Goal: Task Accomplishment & Management: Complete application form

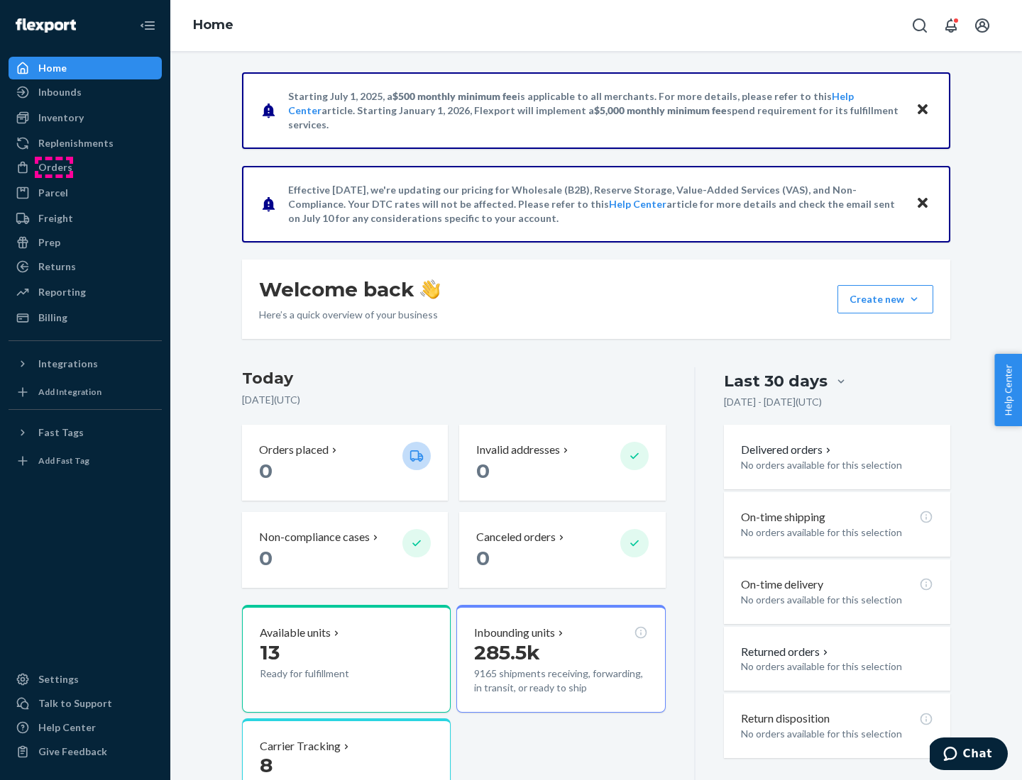
click at [54, 167] on div "Orders" at bounding box center [55, 167] width 34 height 14
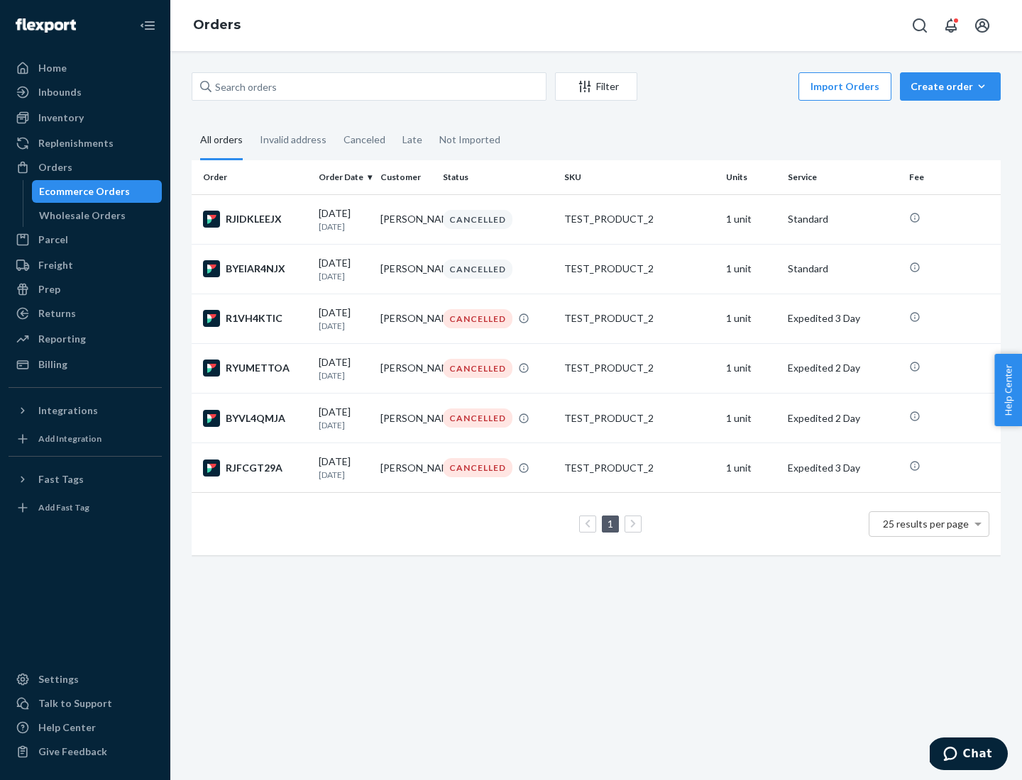
click at [79, 216] on div "Wholesale Orders" at bounding box center [82, 216] width 87 height 14
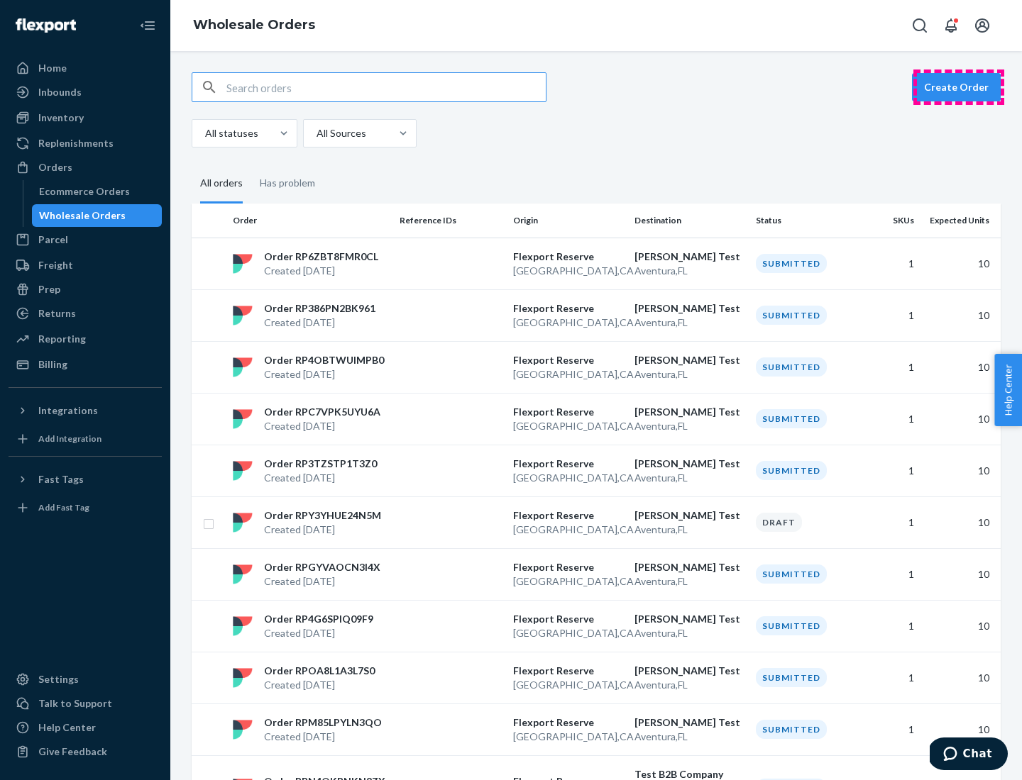
click at [958, 87] on button "Create Order" at bounding box center [956, 87] width 89 height 28
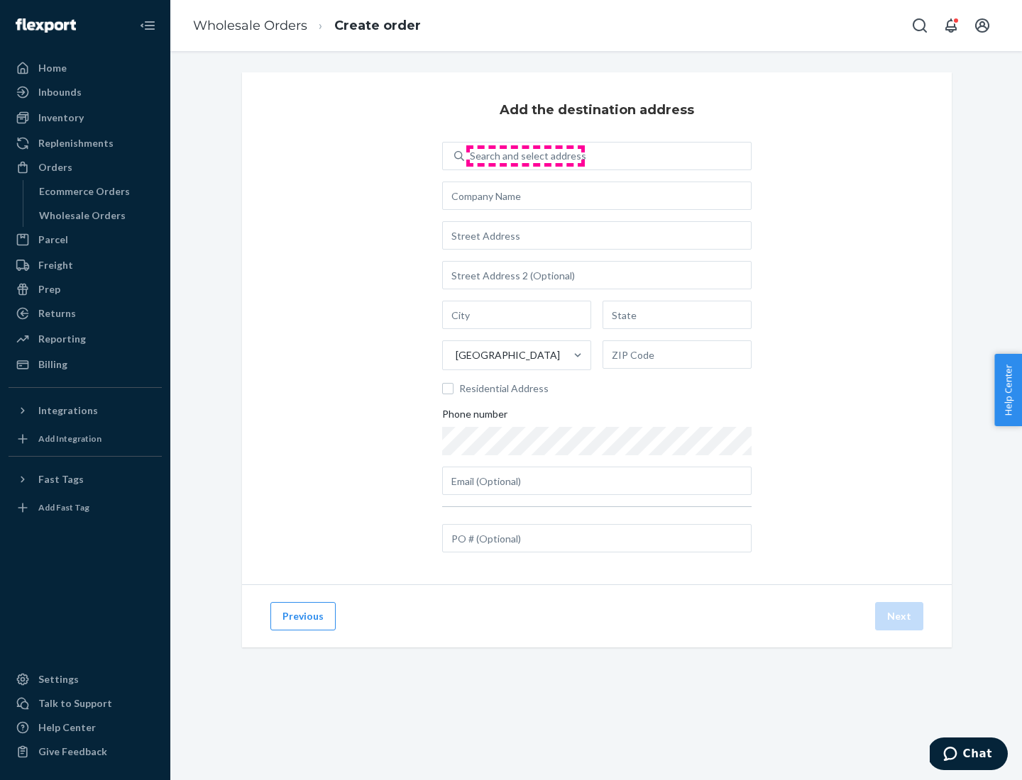
click at [525, 156] on div "Search and select address" at bounding box center [528, 156] width 116 height 14
click at [471, 156] on input "Search and select address" at bounding box center [470, 156] width 1 height 14
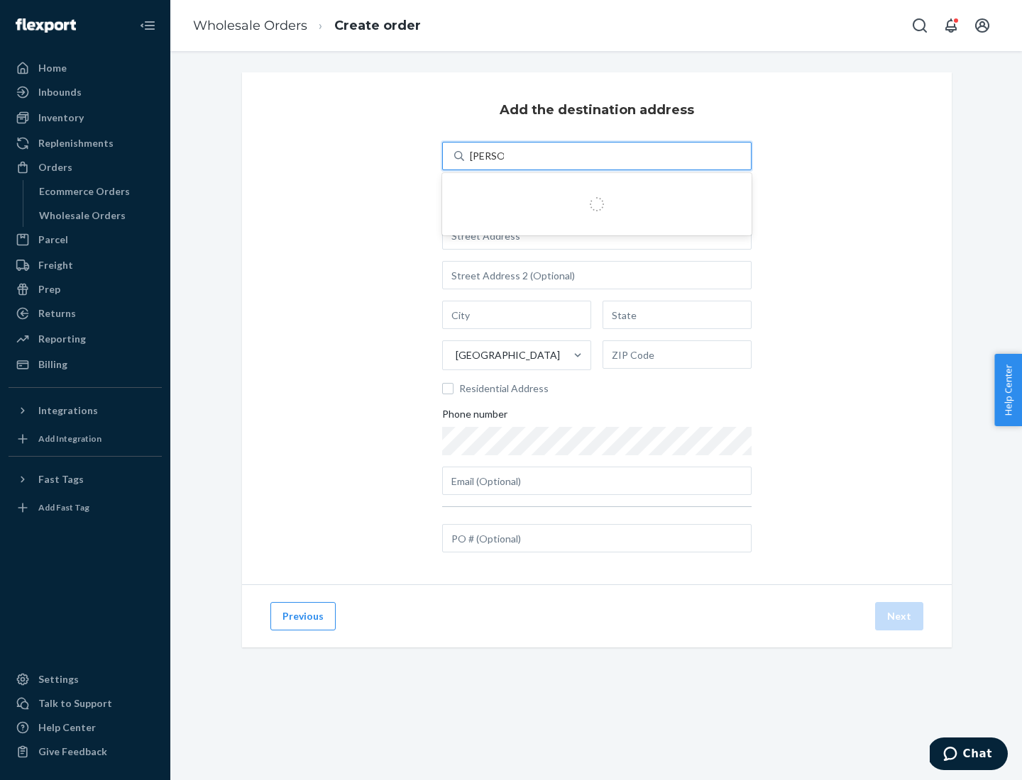
type input "Shubham Test"
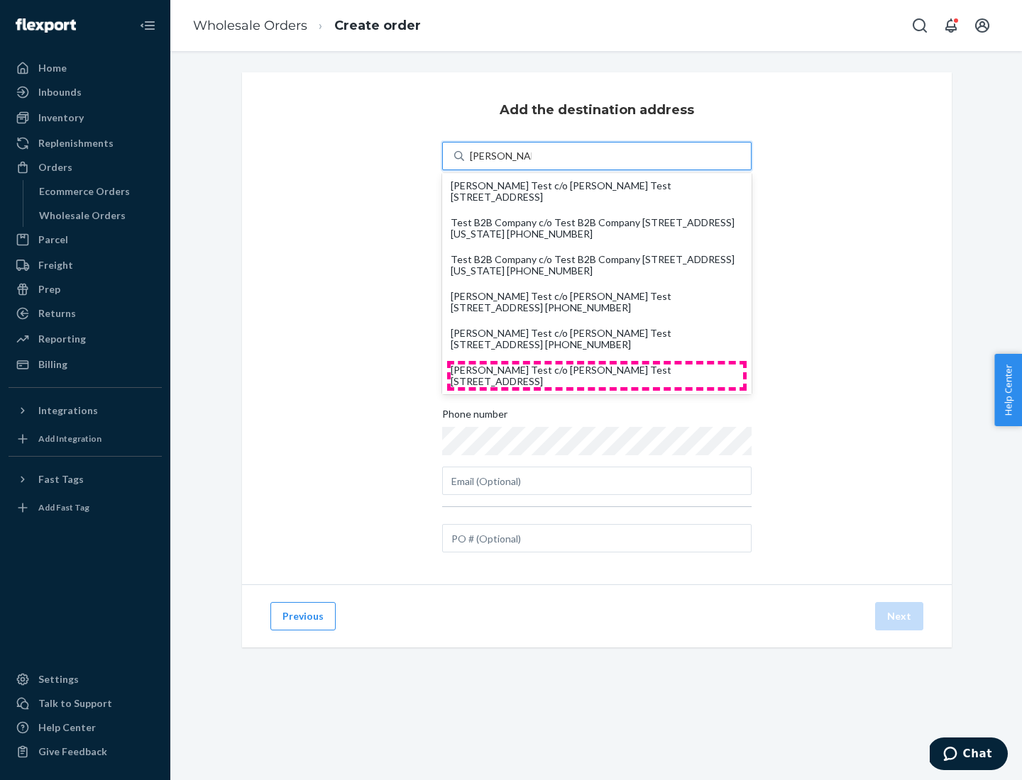
click at [597, 376] on div "Shubham Test c/o Shubham Test 19501 Biscayne Blvd Aventura, FL 33180" at bounding box center [597, 376] width 292 height 23
click at [531, 163] on input "Shubham Test" at bounding box center [501, 156] width 62 height 14
type input "Shubham Test"
type input "Aventura"
type input "FL"
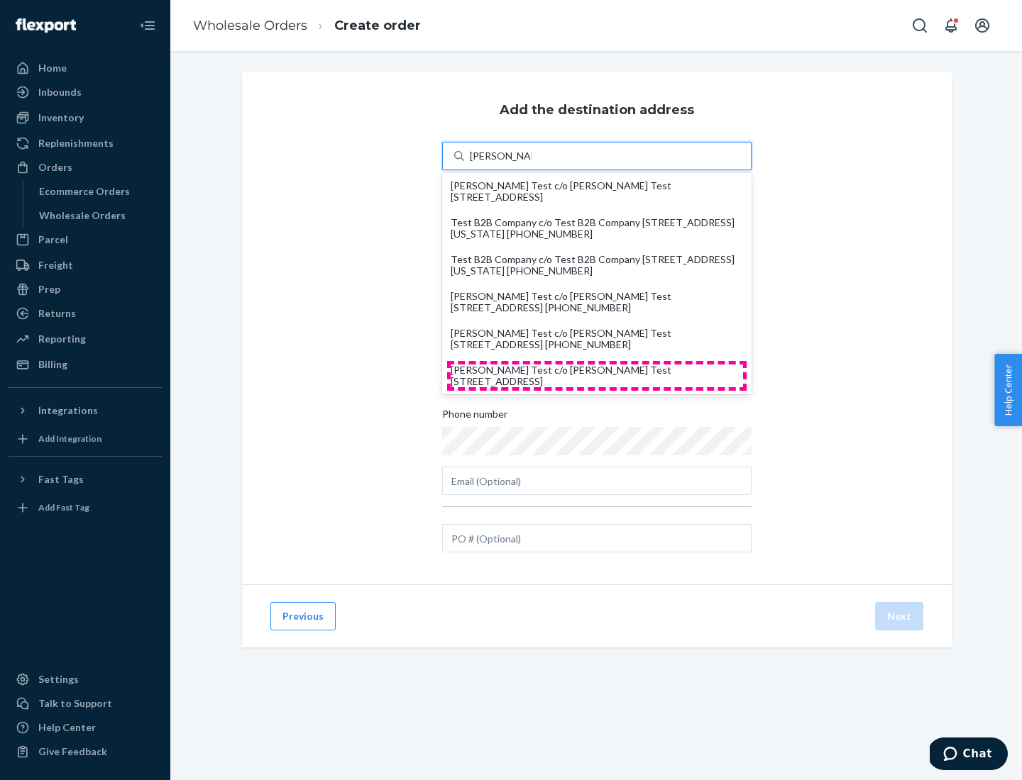
type input "33180"
type input "19501 Biscayne Blvd"
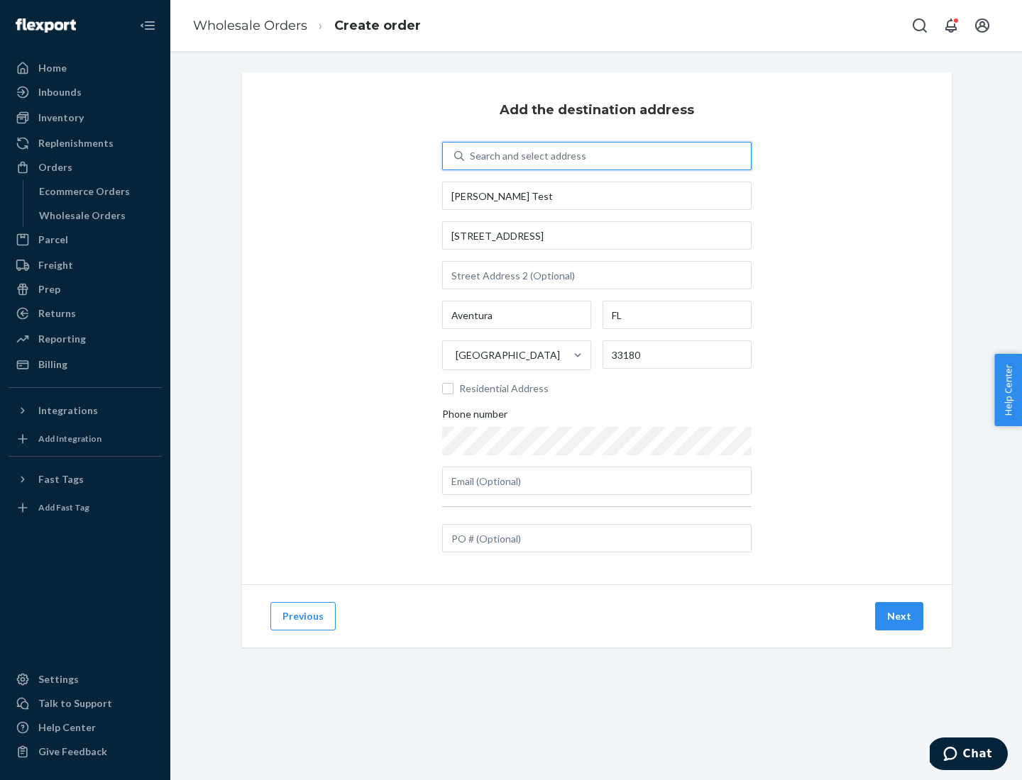
click at [900, 617] on button "Next" at bounding box center [899, 616] width 48 height 28
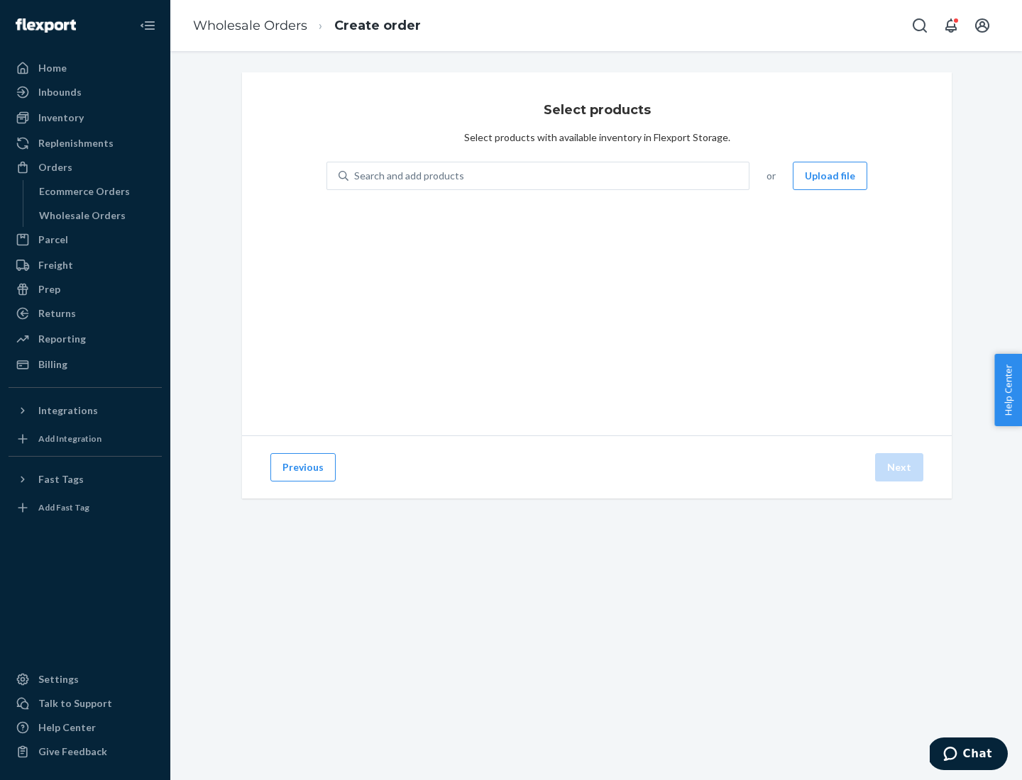
click at [549, 176] on div "Search and add products" at bounding box center [548, 176] width 400 height 26
click at [355, 176] on input "Search and add products" at bounding box center [354, 176] width 1 height 14
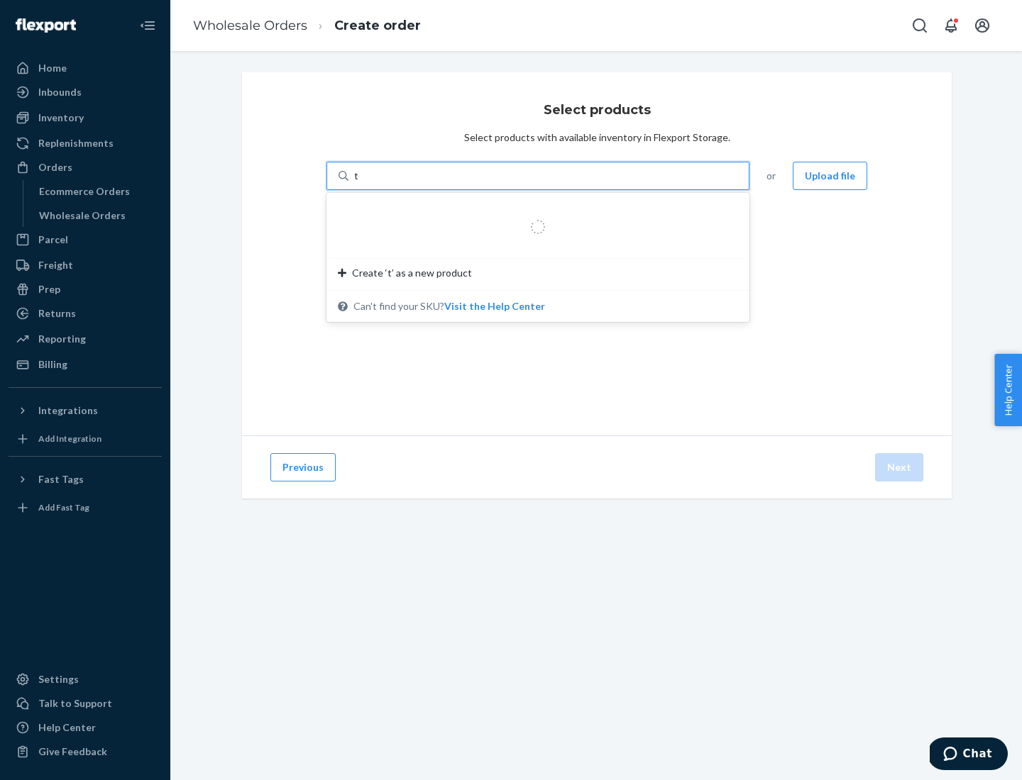
type input "test"
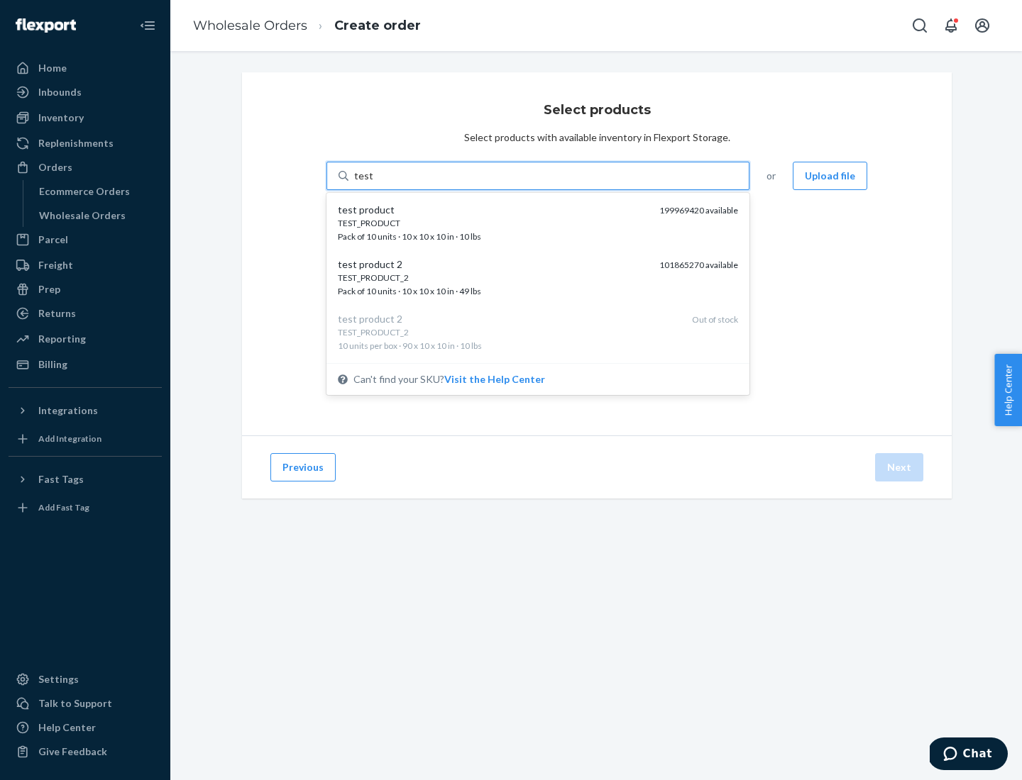
click at [493, 223] on div "TEST_PRODUCT" at bounding box center [493, 223] width 310 height 12
click at [372, 183] on input "test" at bounding box center [363, 176] width 18 height 14
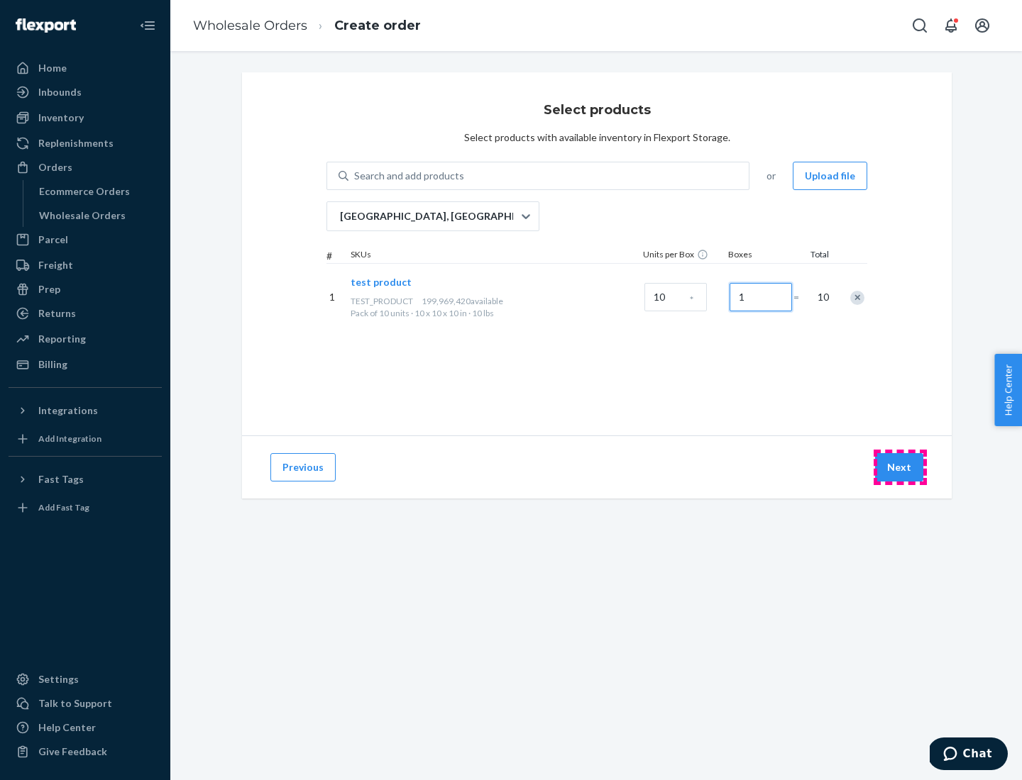
type input "1"
click at [900, 468] on button "Next" at bounding box center [899, 467] width 48 height 28
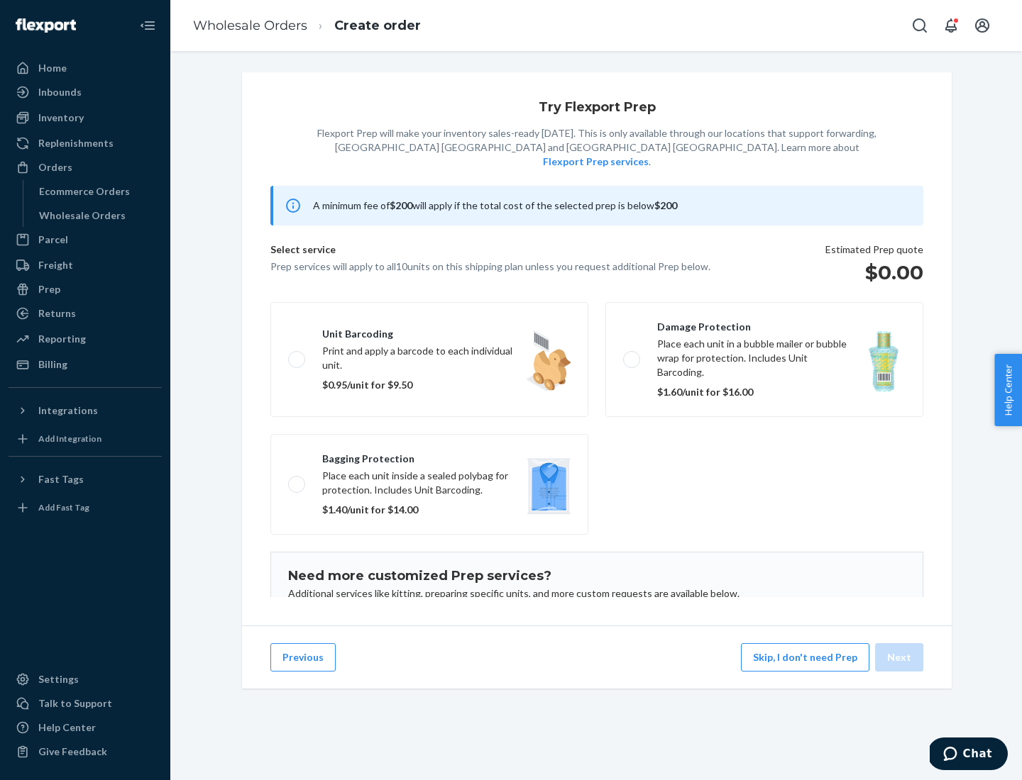
click at [764, 338] on label "Damage protection Place each unit in a bubble mailer or bubble wrap for protect…" at bounding box center [764, 359] width 318 height 115
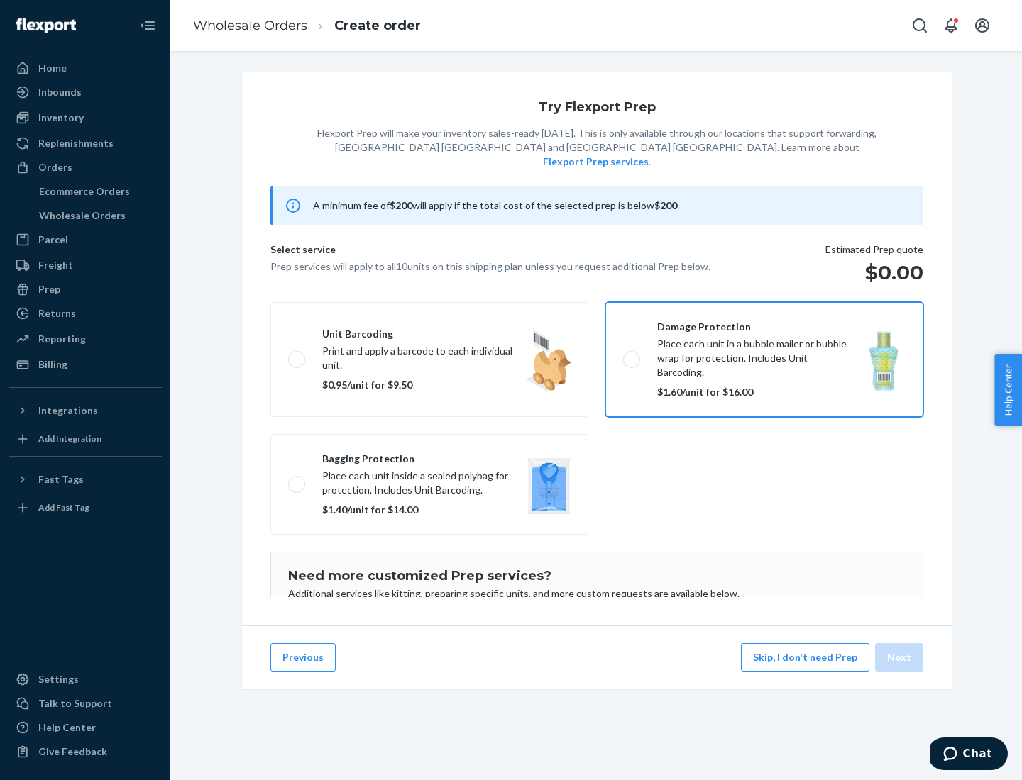
click at [632, 355] on input "Damage protection Place each unit in a bubble mailer or bubble wrap for protect…" at bounding box center [627, 359] width 9 height 9
checkbox input "true"
click at [900, 658] on button "Next" at bounding box center [899, 657] width 48 height 28
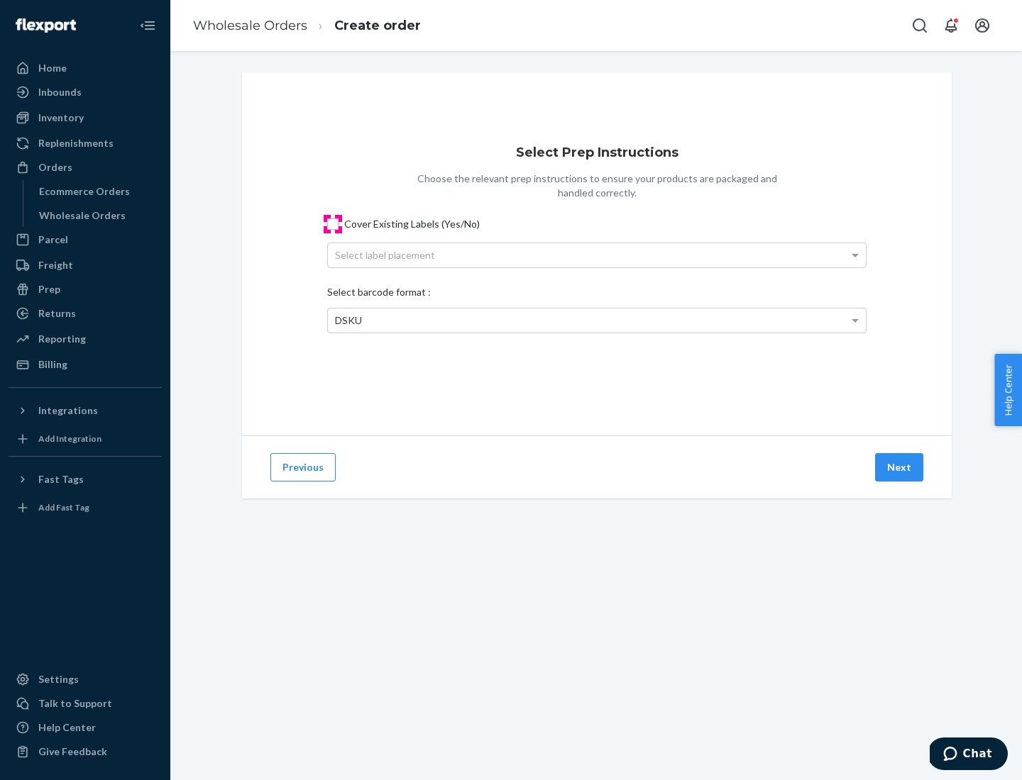
click at [333, 223] on input "Cover Existing Labels (Yes/No)" at bounding box center [332, 224] width 11 height 11
checkbox input "true"
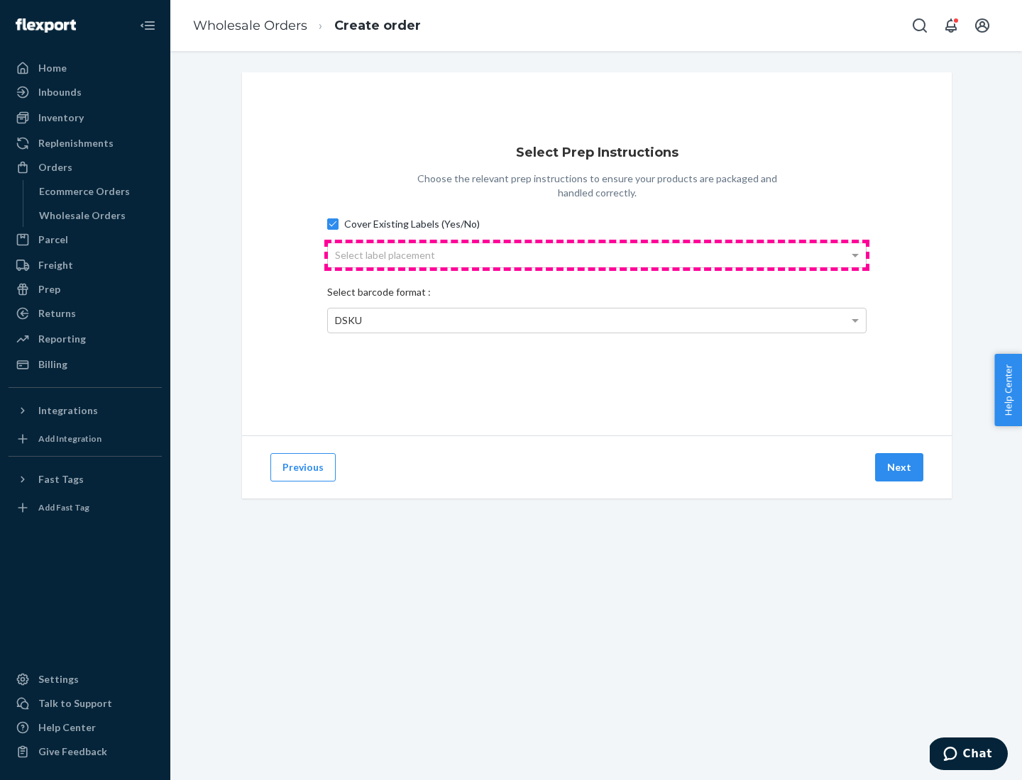
click at [597, 255] on div "Select label placement" at bounding box center [597, 255] width 538 height 24
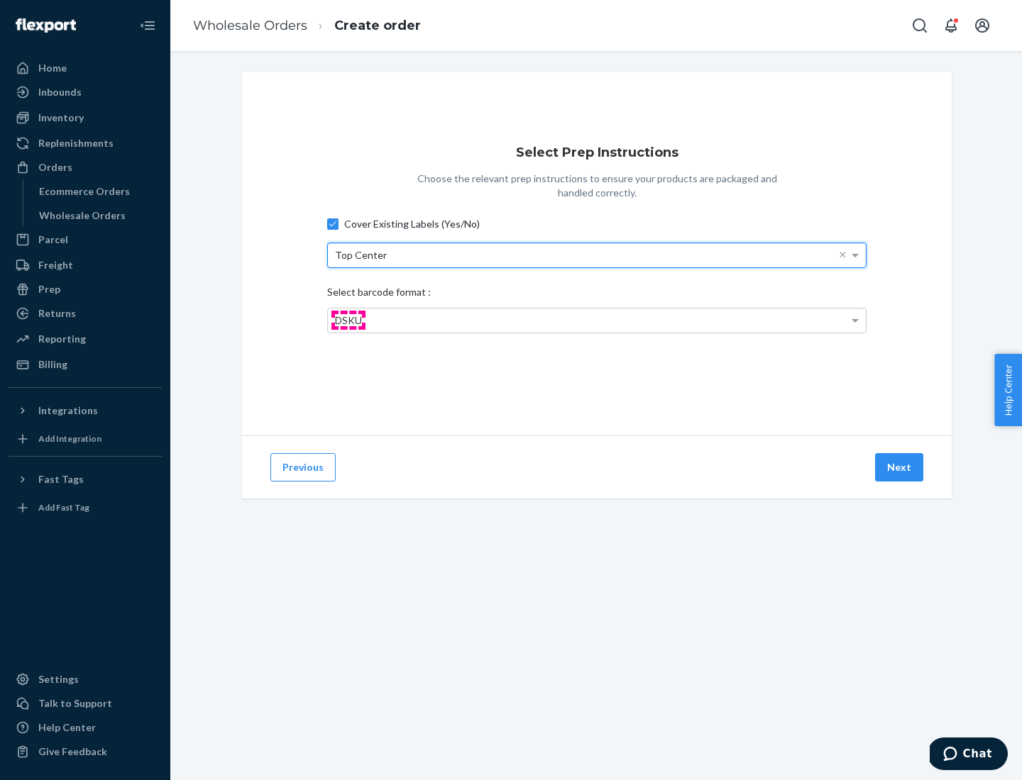
click at [348, 320] on span "DSKU" at bounding box center [348, 320] width 27 height 12
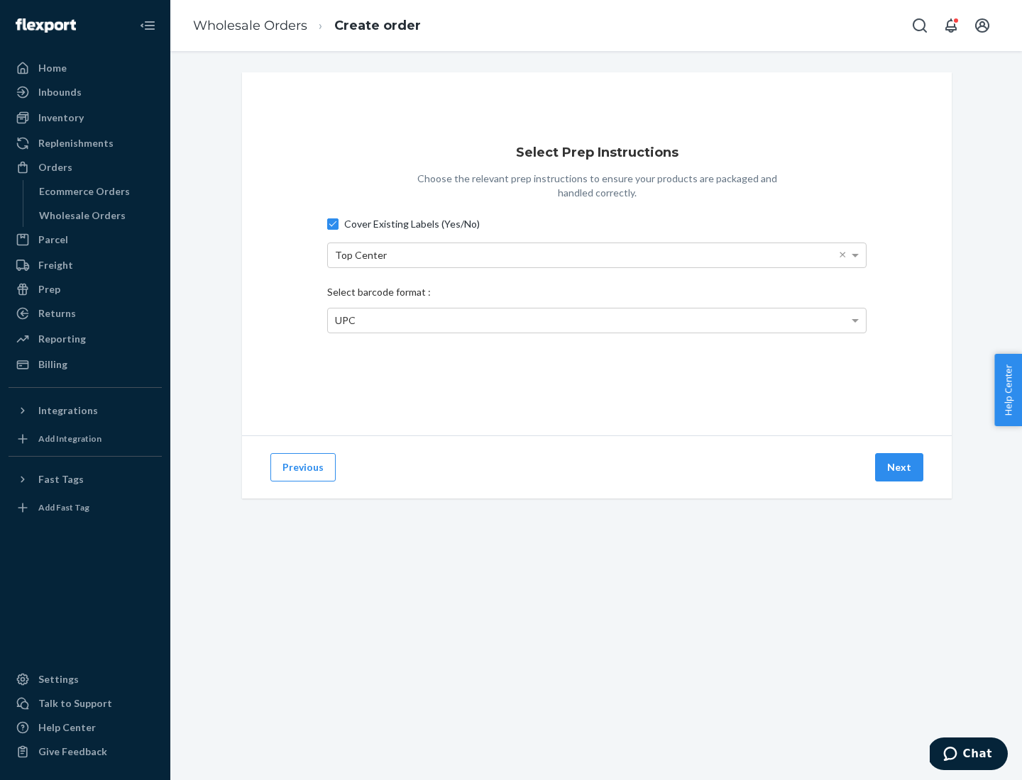
click at [900, 468] on button "Next" at bounding box center [899, 467] width 48 height 28
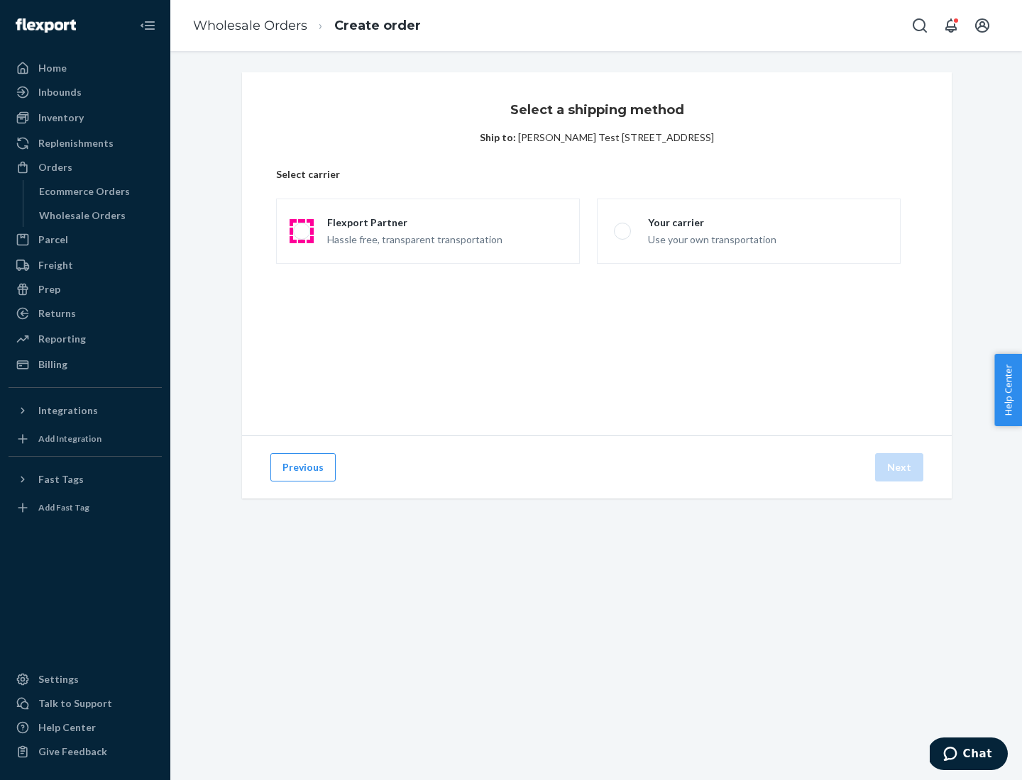
click at [301, 231] on span at bounding box center [301, 231] width 17 height 17
click at [301, 231] on input "Flexport Partner Hassle free, transparent transportation" at bounding box center [297, 231] width 9 height 9
radio input "true"
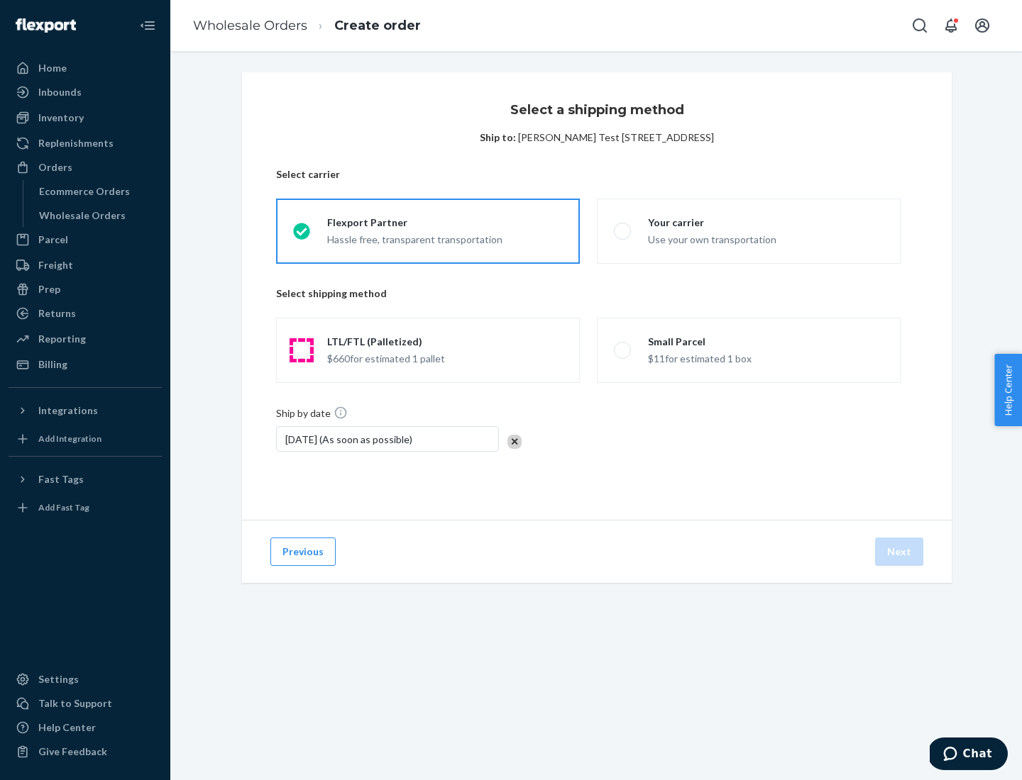
click at [301, 350] on span at bounding box center [301, 350] width 17 height 17
click at [301, 350] on input "LTL/FTL (Palletized) $660 for estimated 1 pallet" at bounding box center [297, 350] width 9 height 9
radio input "true"
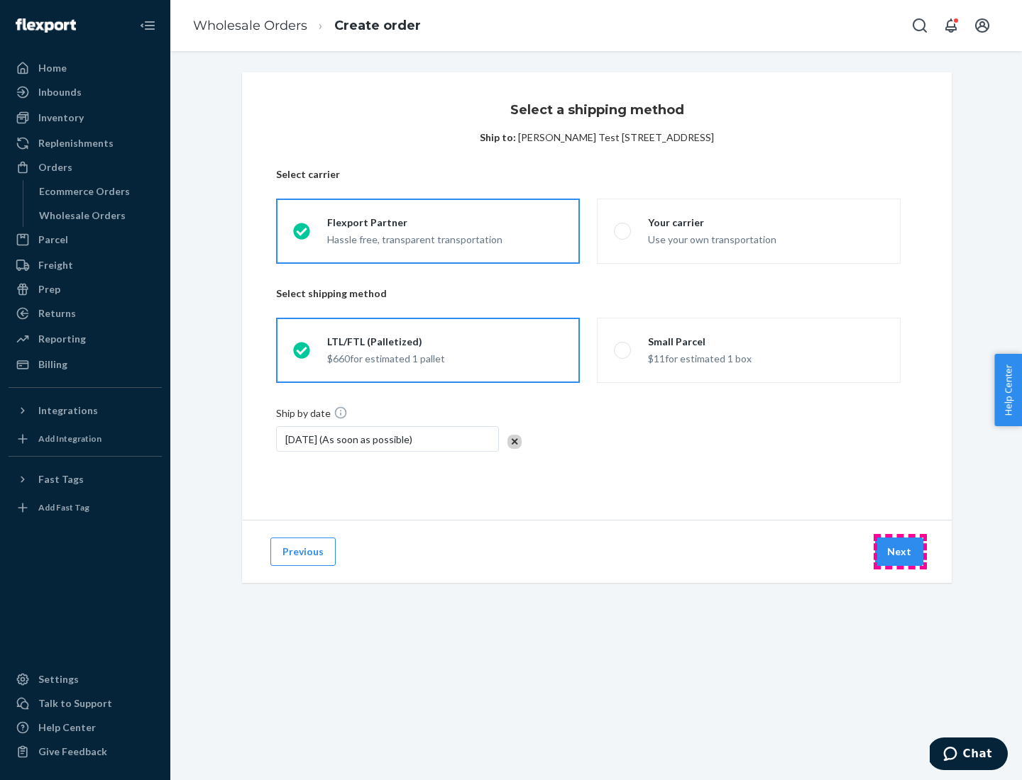
click at [900, 552] on button "Next" at bounding box center [899, 552] width 48 height 28
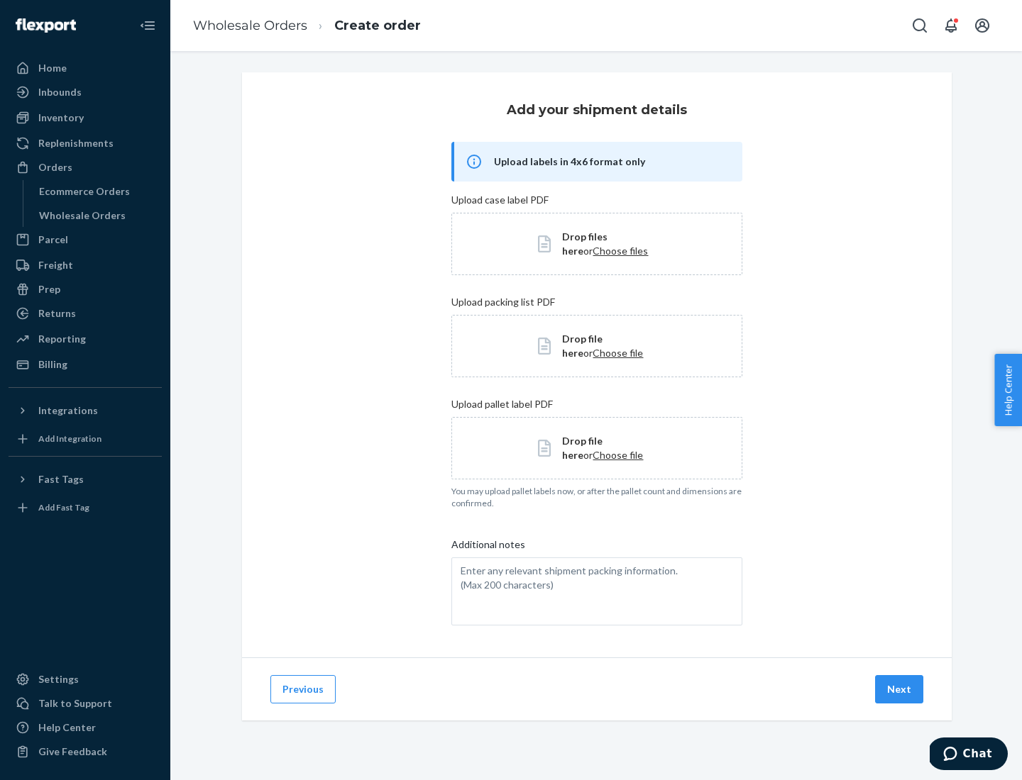
click at [900, 690] on button "Next" at bounding box center [899, 689] width 48 height 28
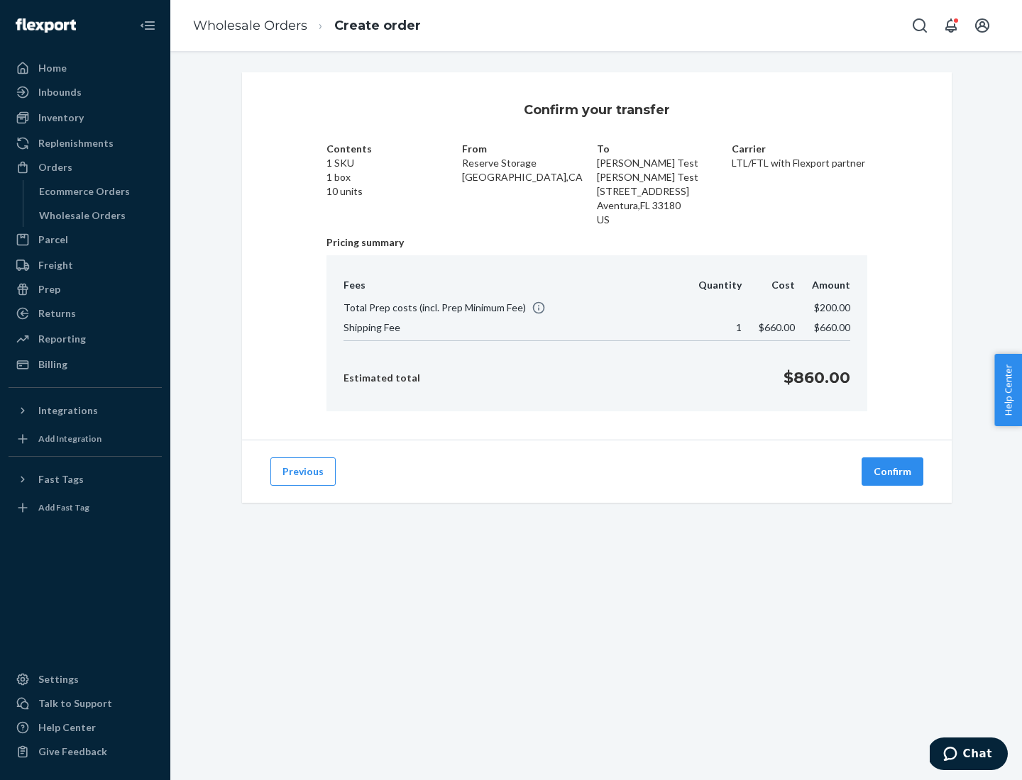
click at [893, 472] on button "Confirm" at bounding box center [892, 472] width 62 height 28
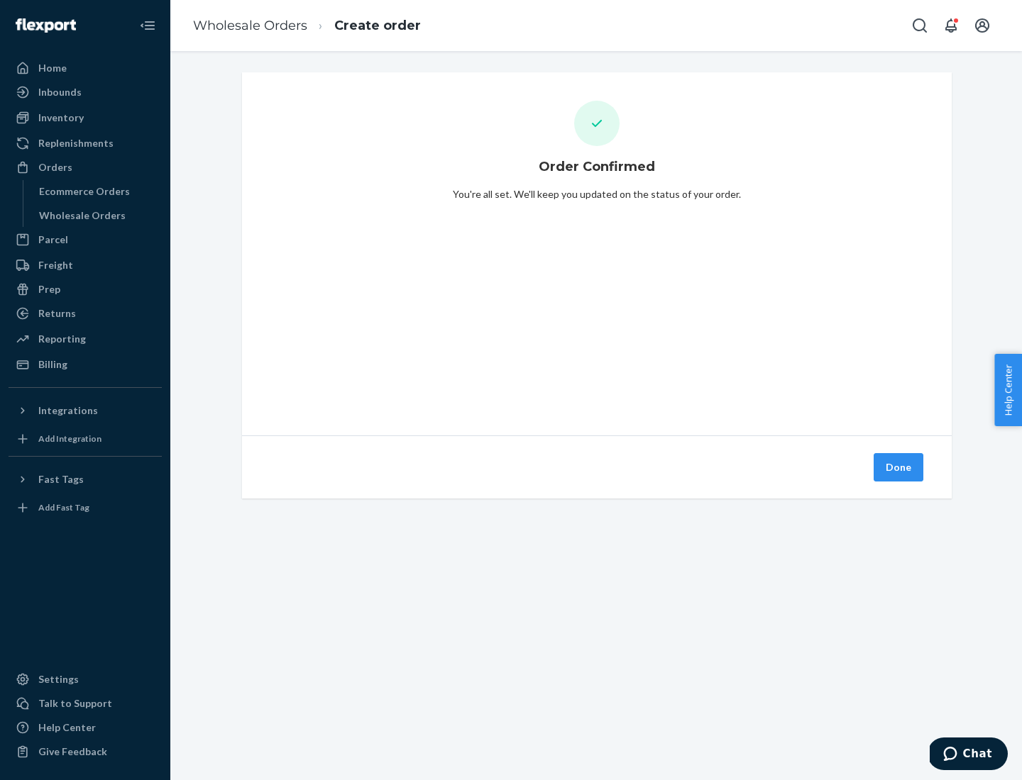
click at [899, 468] on button "Done" at bounding box center [898, 467] width 50 height 28
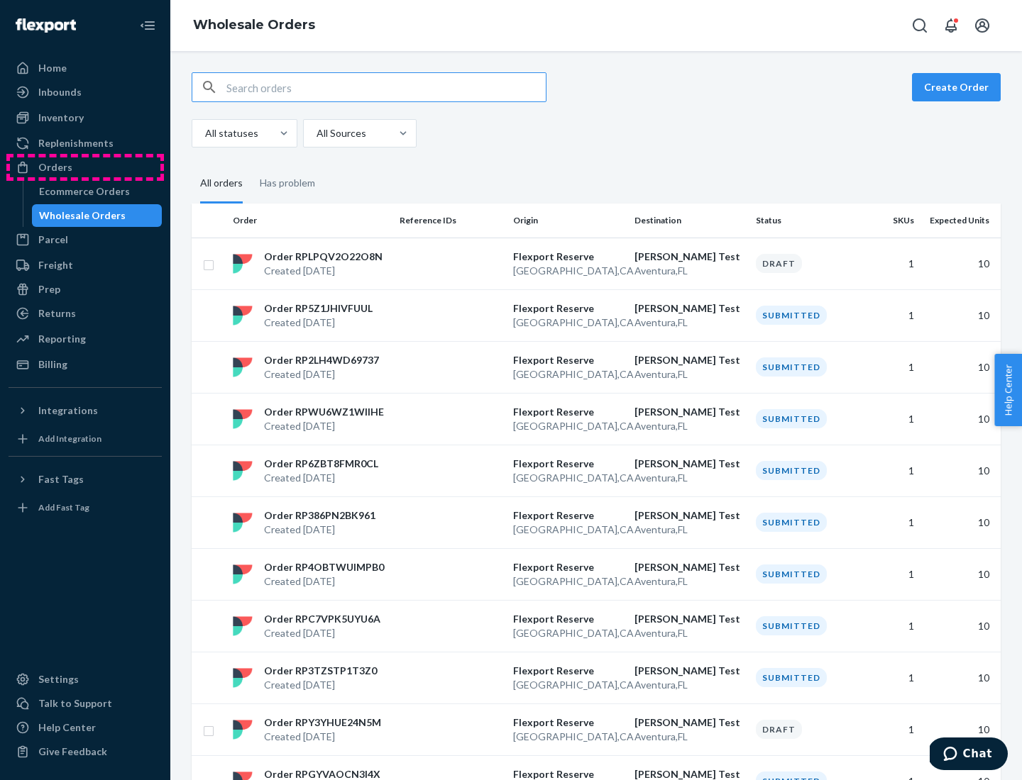
click at [85, 167] on div "Orders" at bounding box center [85, 168] width 150 height 20
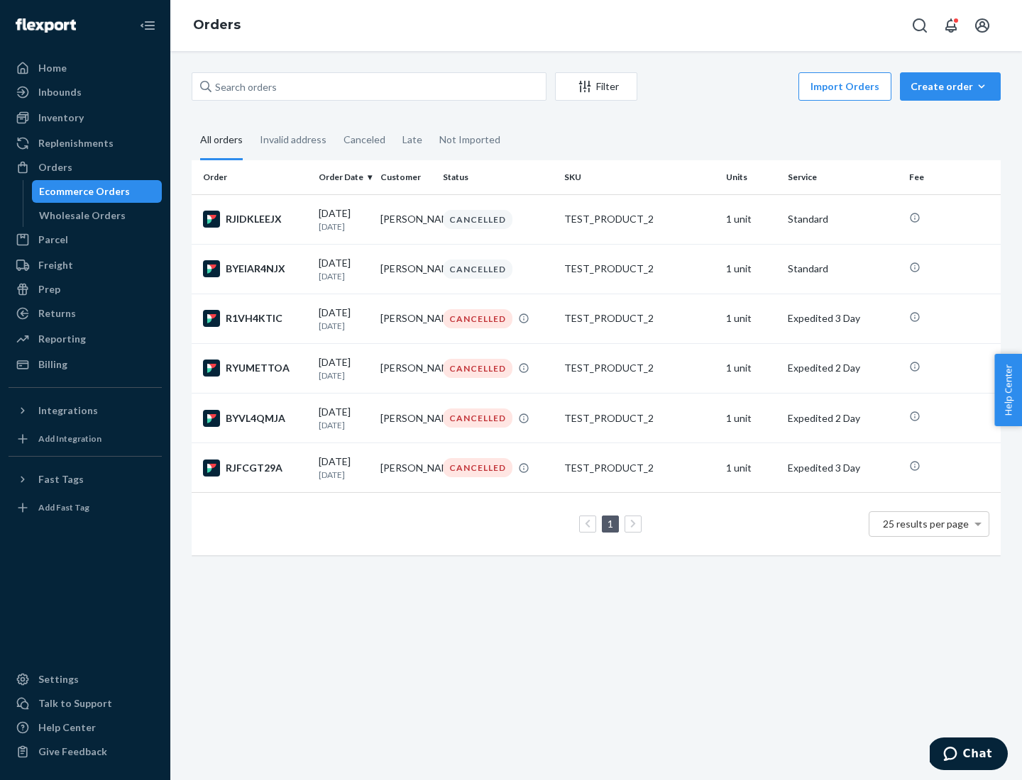
click at [79, 216] on div "Wholesale Orders" at bounding box center [82, 216] width 87 height 14
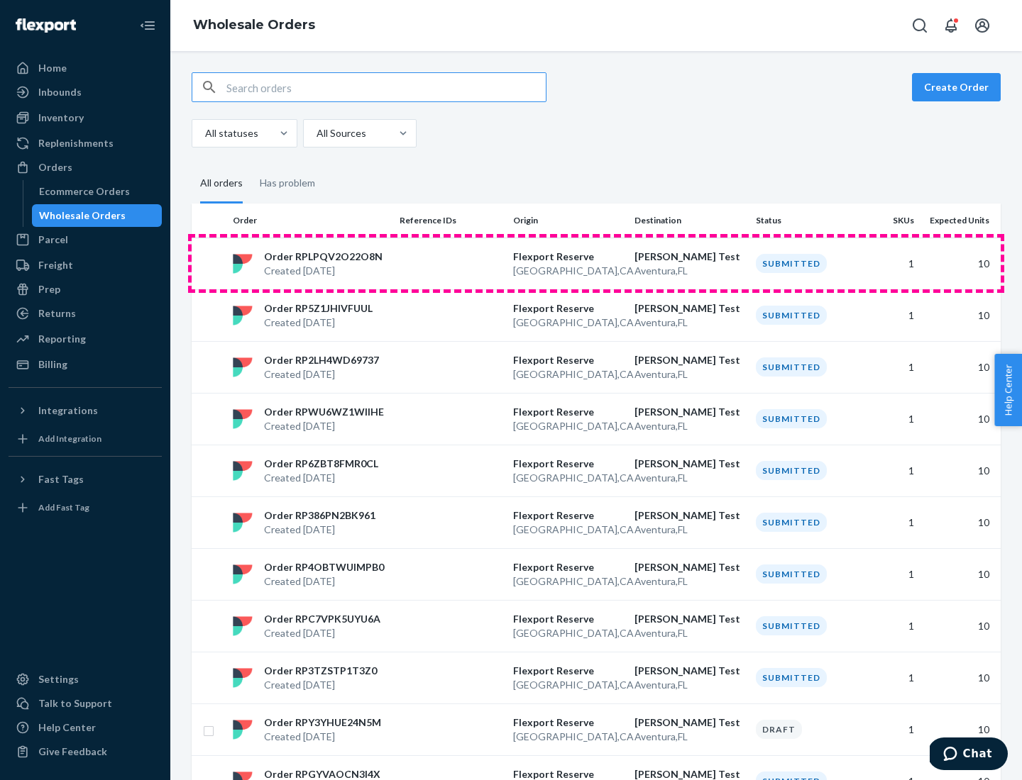
click at [596, 264] on p "San Francisco , CA" at bounding box center [568, 271] width 110 height 14
